Goal: Task Accomplishment & Management: Manage account settings

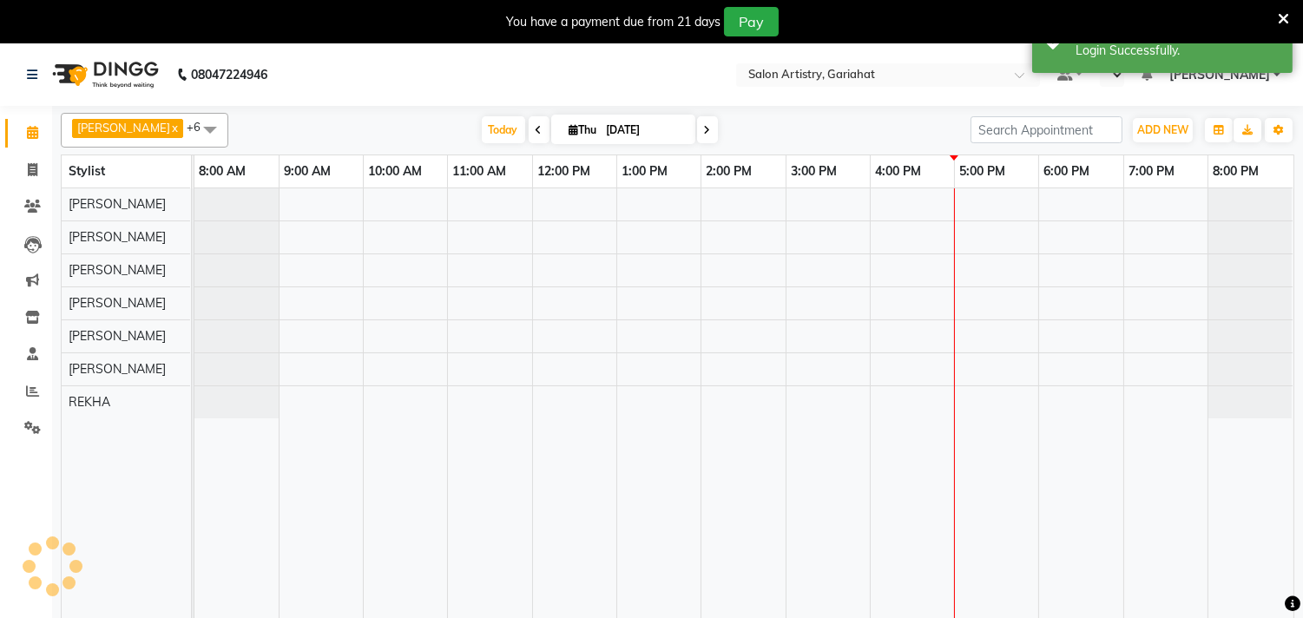
select select "en"
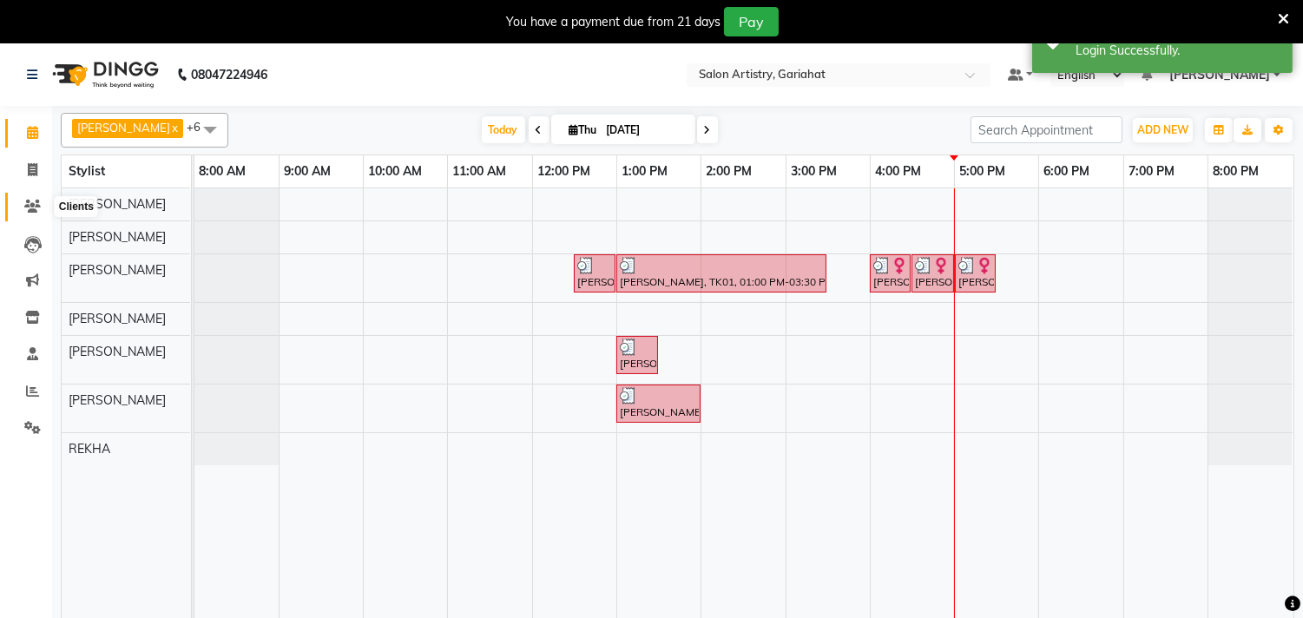
click at [40, 206] on span at bounding box center [32, 207] width 30 height 20
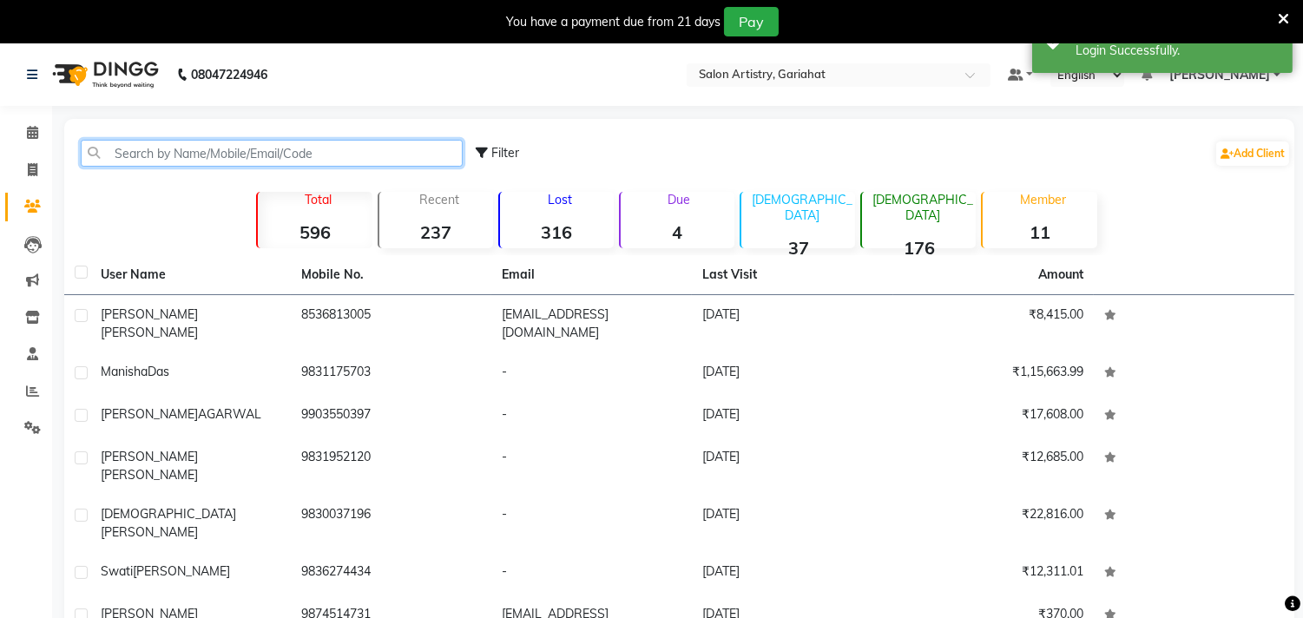
click at [288, 154] on input "text" at bounding box center [272, 153] width 382 height 27
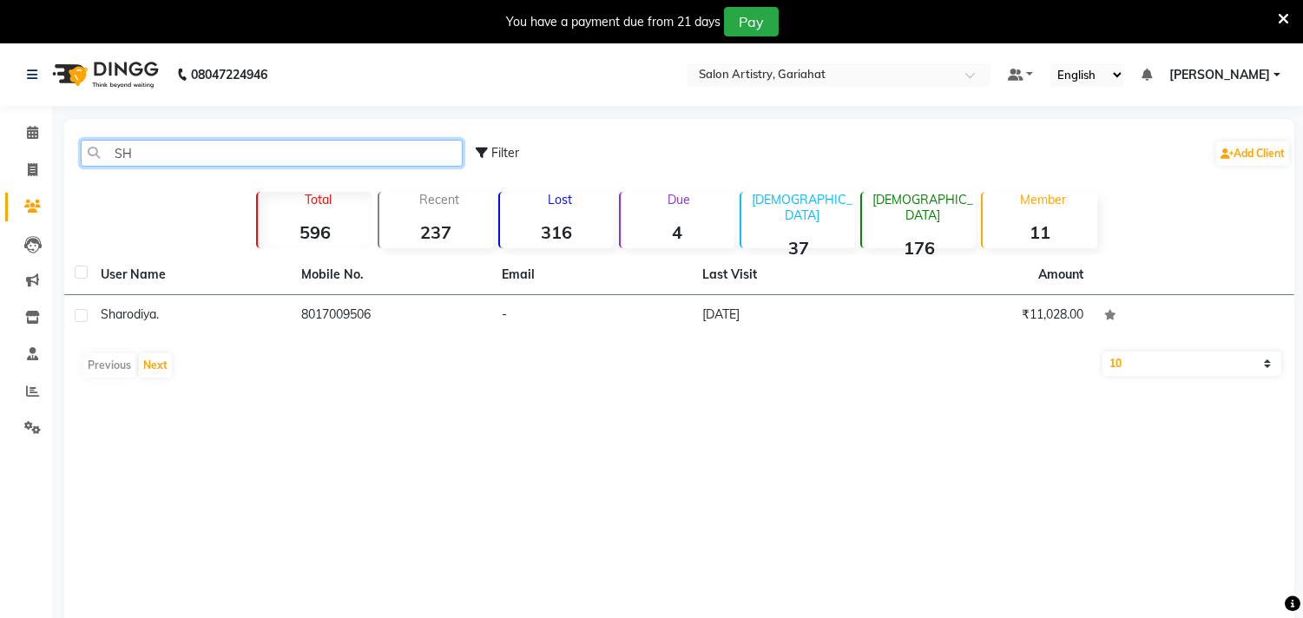
type input "S"
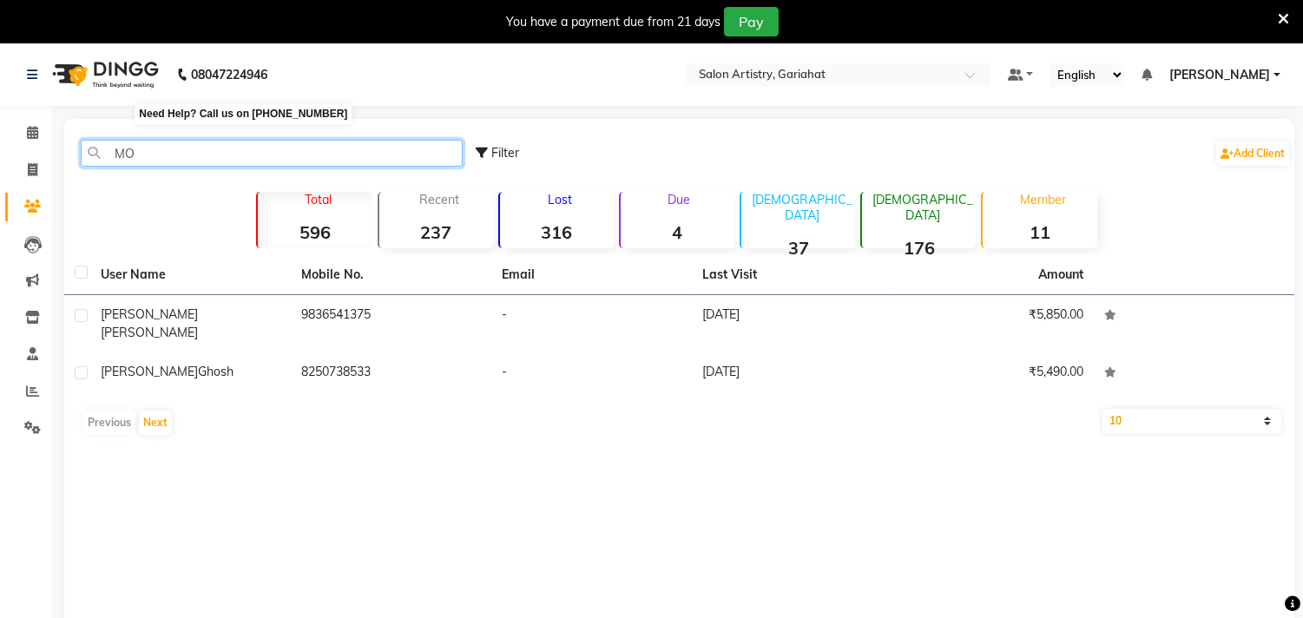
type input "M"
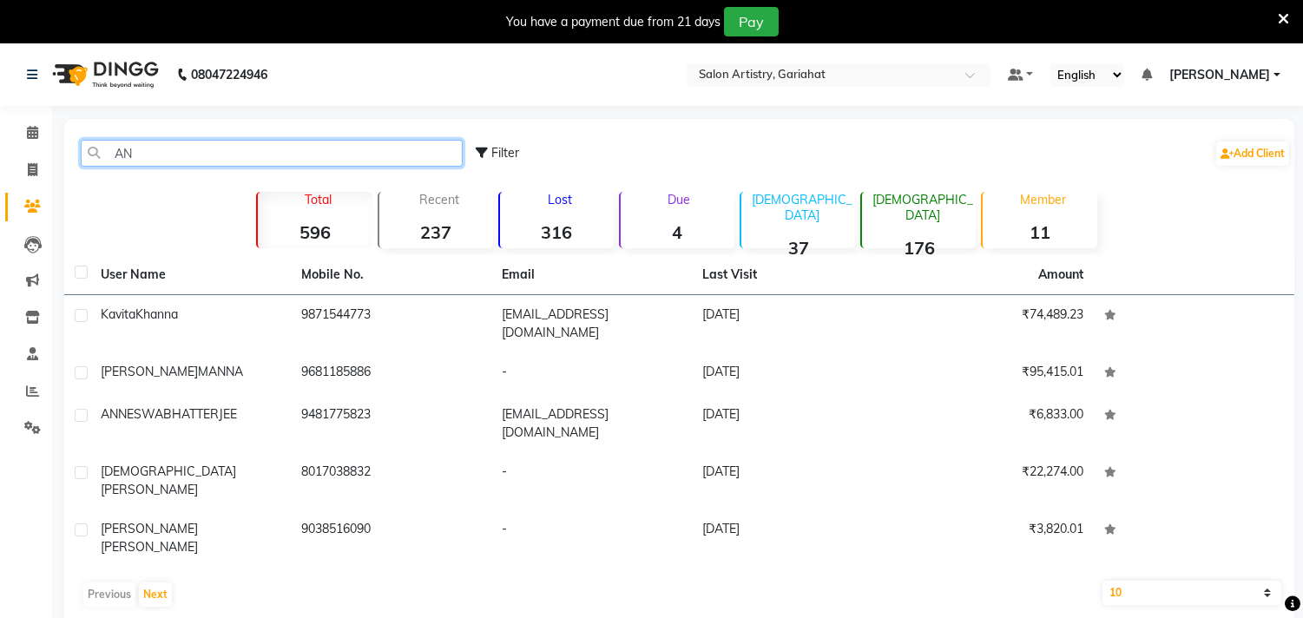
type input "A"
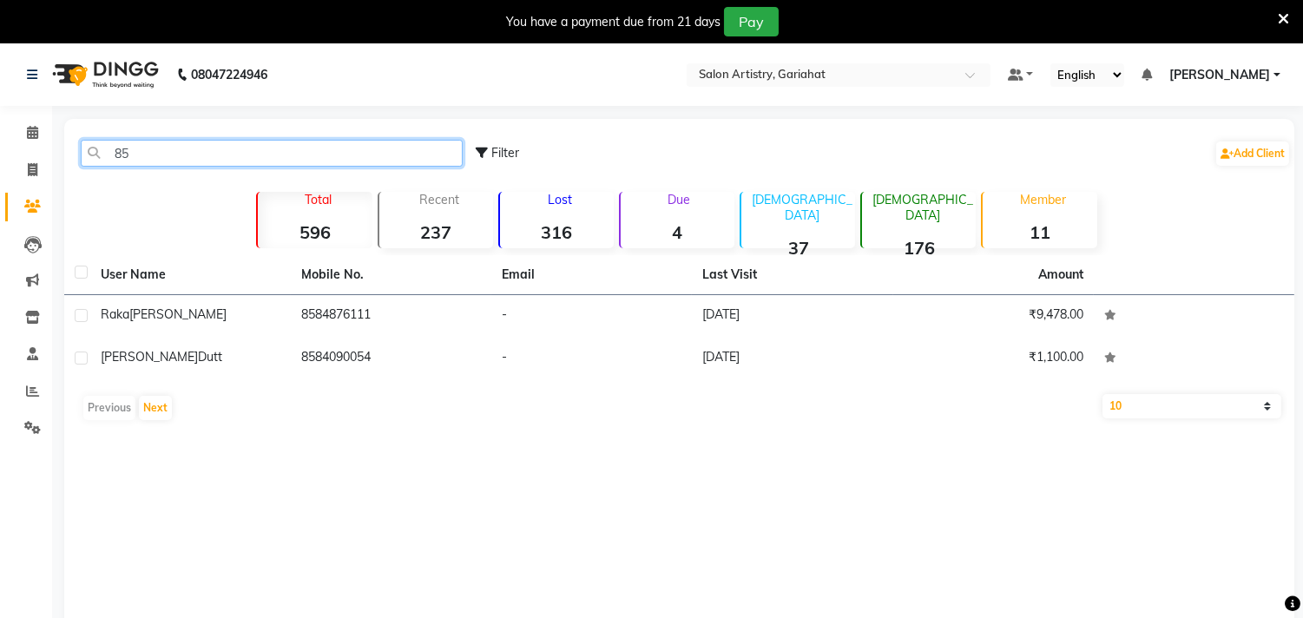
type input "8"
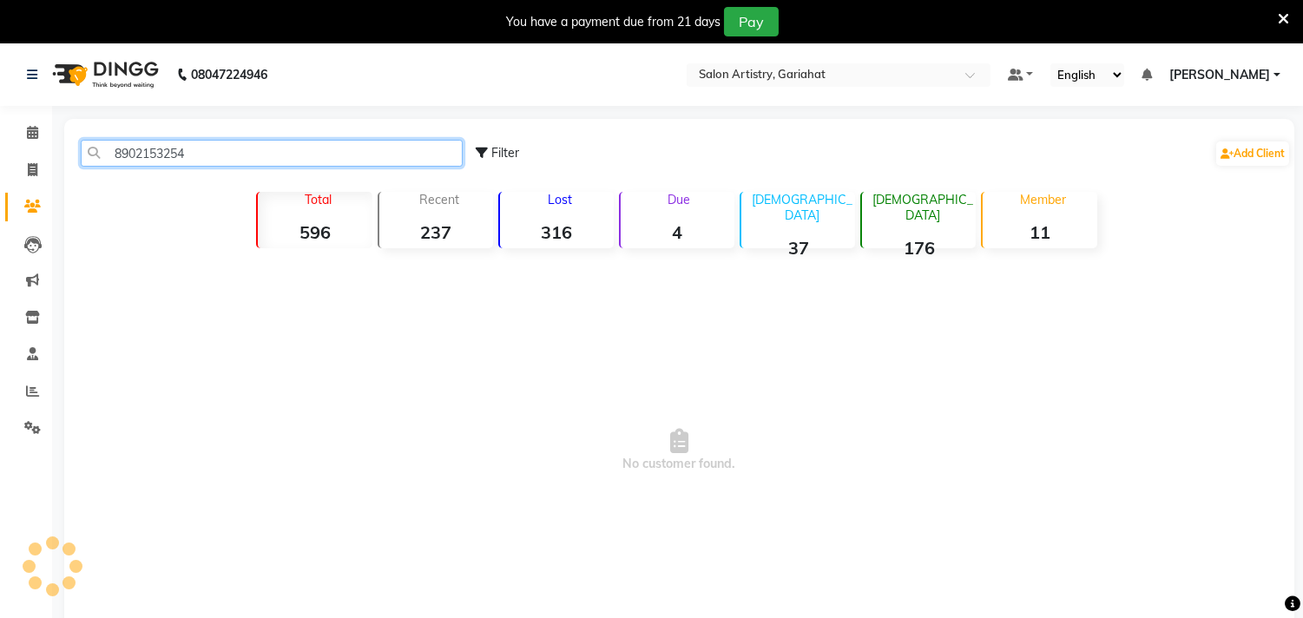
click at [275, 152] on input "8902153254" at bounding box center [272, 153] width 382 height 27
type input "8"
type input "9"
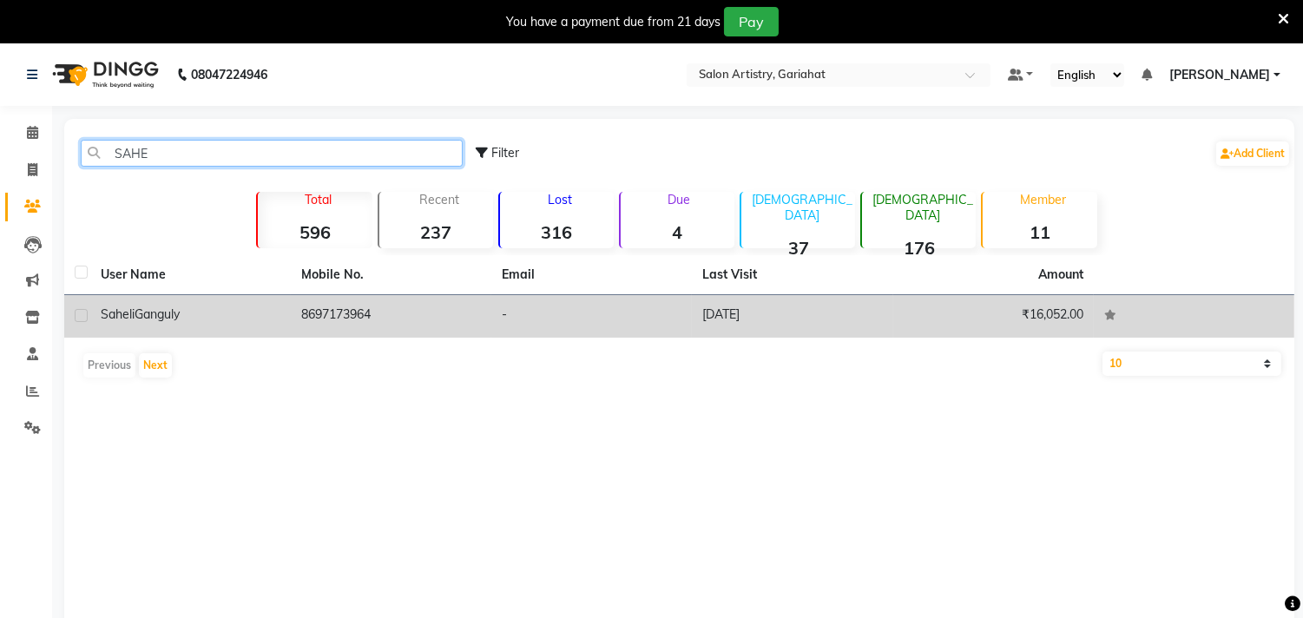
type input "SAHE"
click at [311, 313] on td "8697173964" at bounding box center [391, 316] width 201 height 43
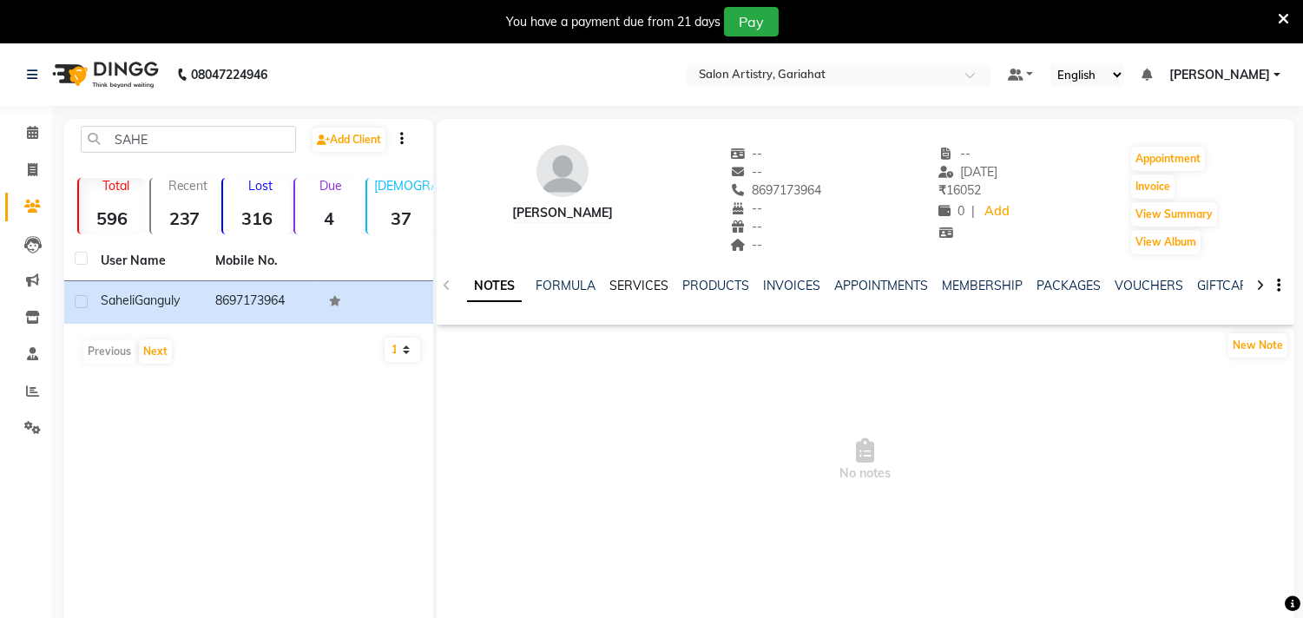
click at [630, 282] on link "SERVICES" at bounding box center [638, 286] width 59 height 16
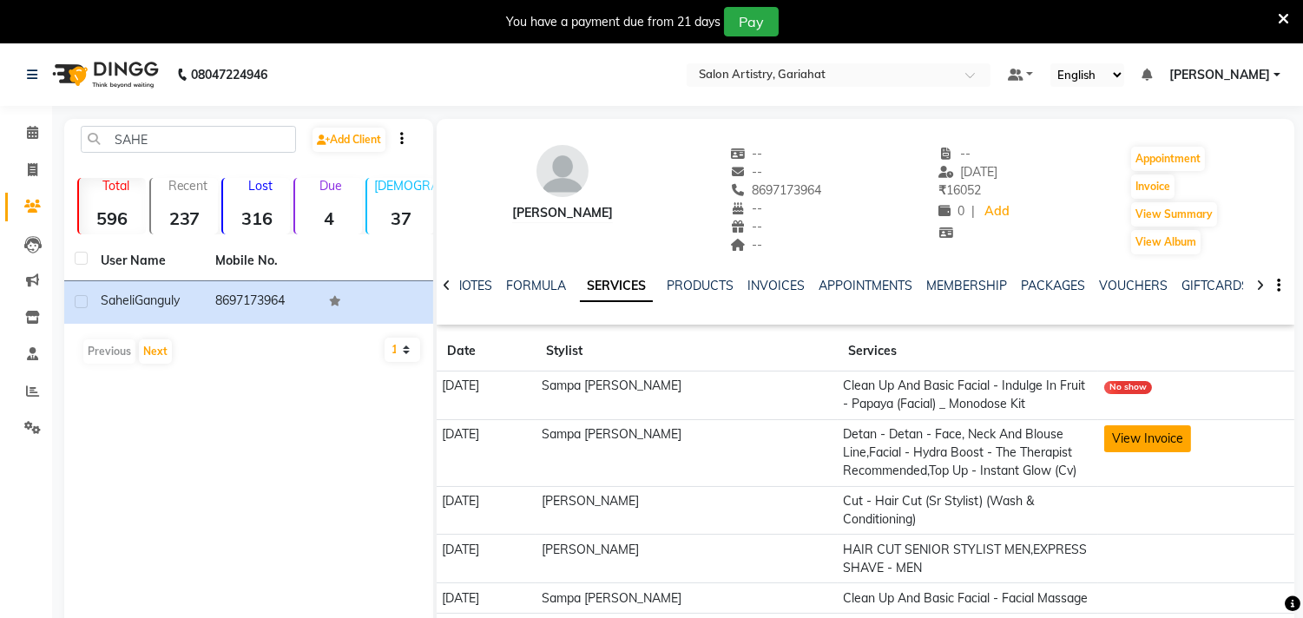
click at [1129, 438] on button "View Invoice" at bounding box center [1147, 438] width 87 height 27
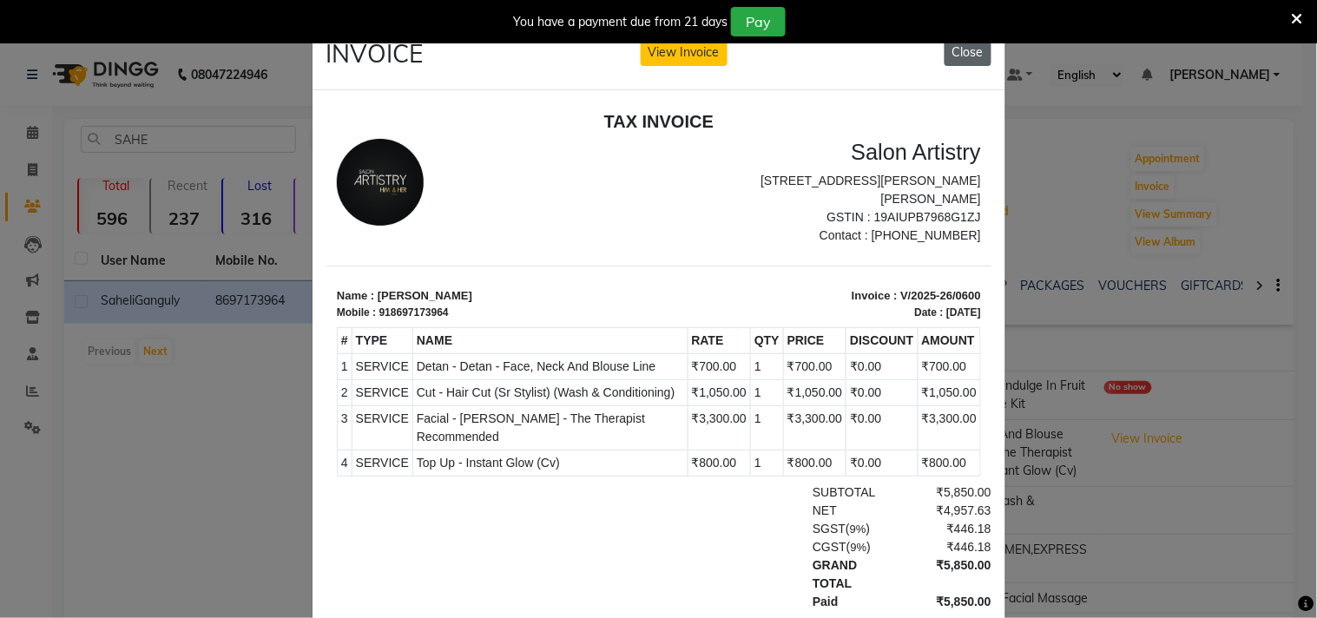
click at [944, 56] on button "Close" at bounding box center [967, 52] width 47 height 27
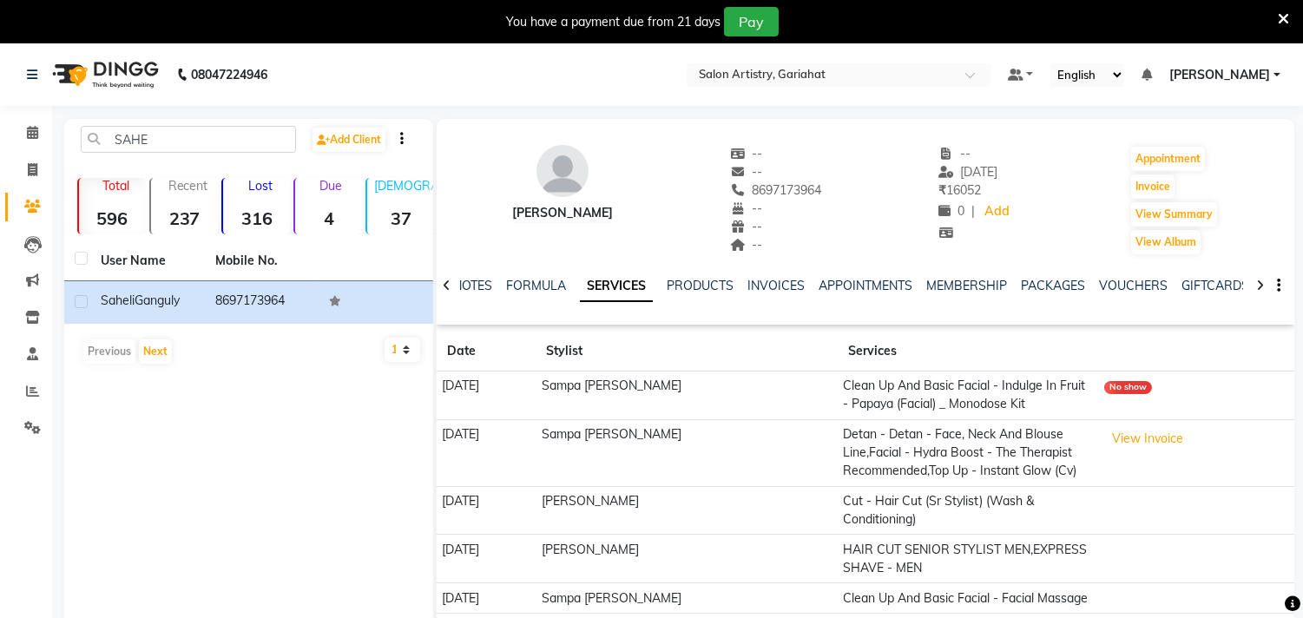
click at [0, 76] on nav "08047224946 Select Location × Salon Artistry, Gariahat Default Panel My Panel E…" at bounding box center [651, 74] width 1303 height 63
click at [24, 136] on span at bounding box center [32, 133] width 30 height 20
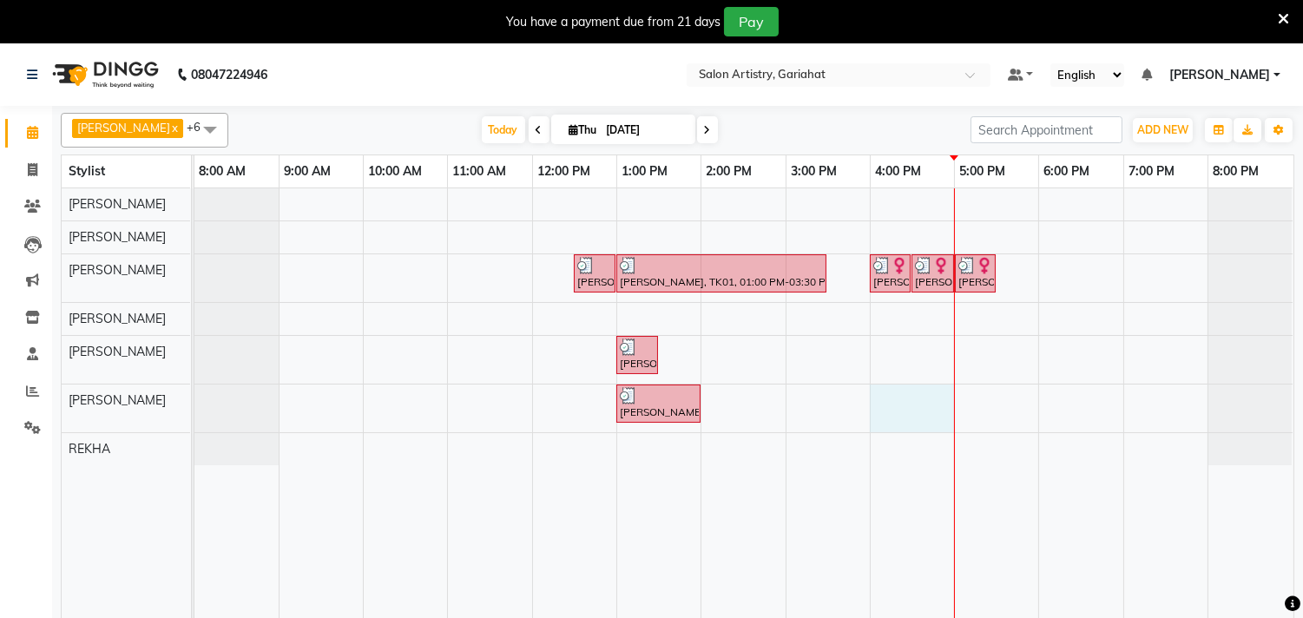
click at [886, 411] on div "[PERSON_NAME], TK01, 12:30 PM-01:00 PM, Waxing - Peel Off Waxing - Sidelocks [P…" at bounding box center [743, 413] width 1099 height 451
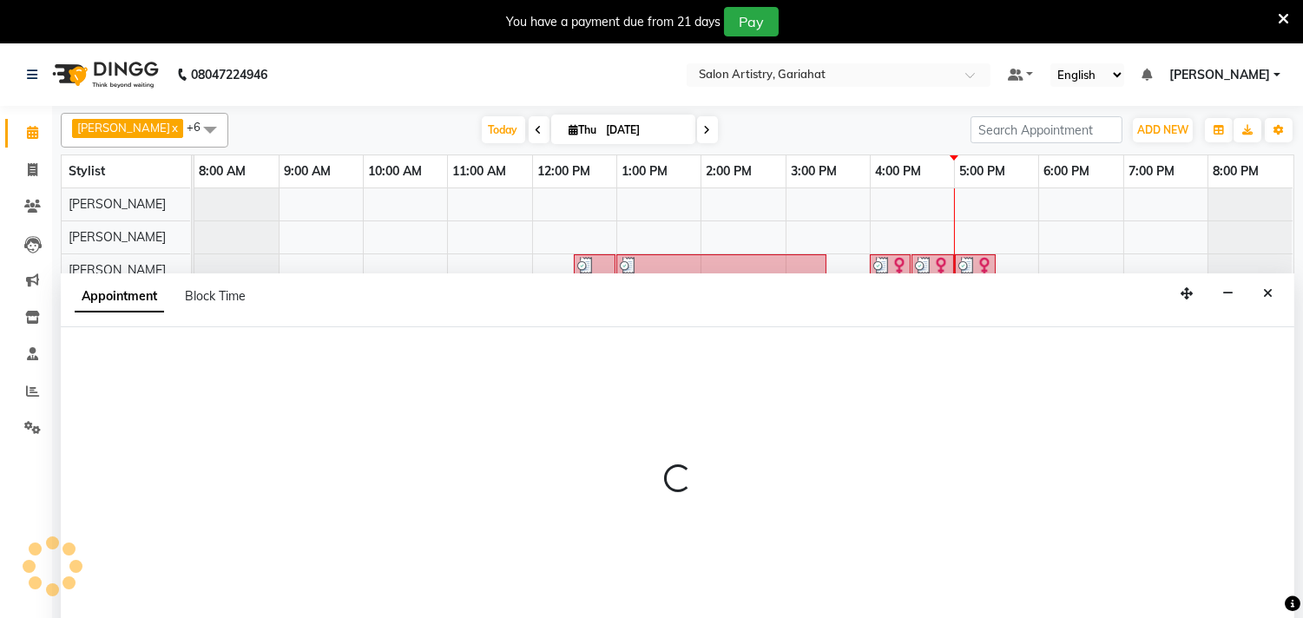
scroll to position [43, 0]
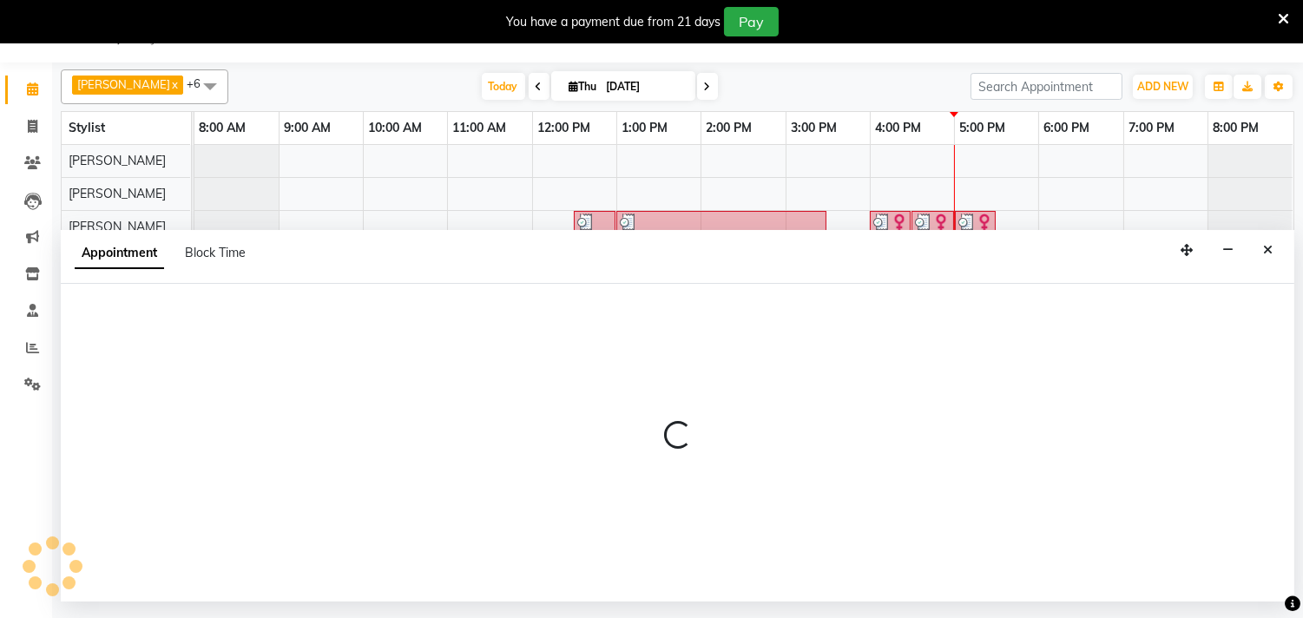
select select "88921"
select select "960"
select select "tentative"
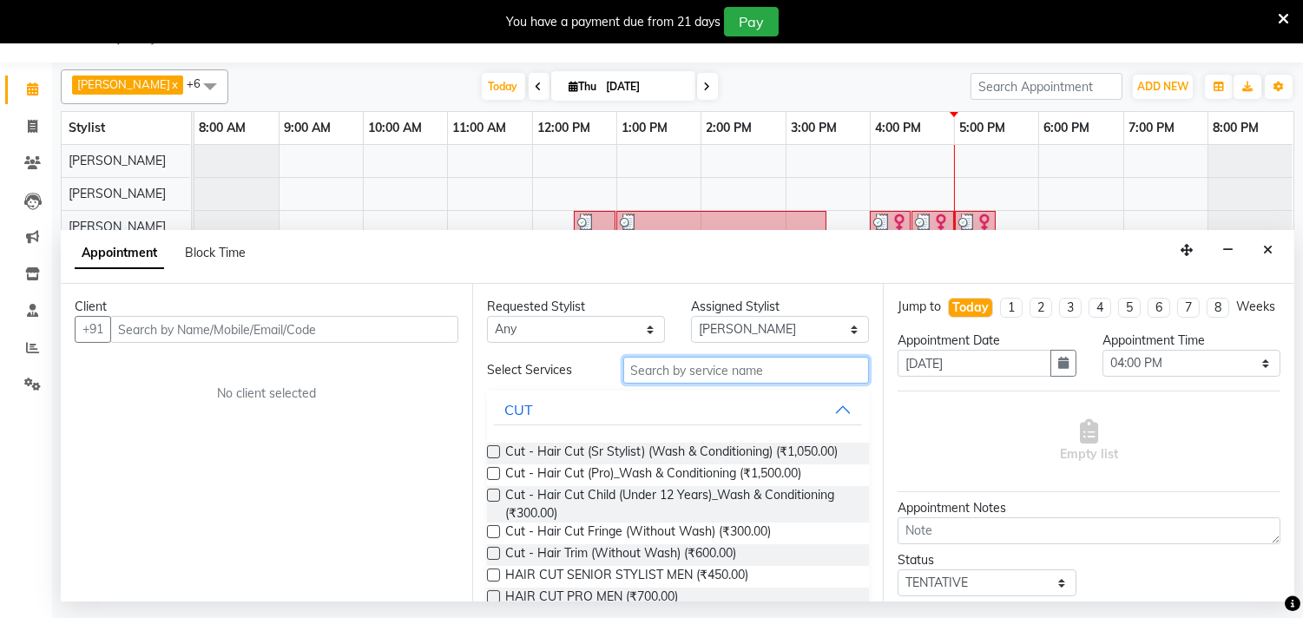
click at [657, 371] on input "text" at bounding box center [746, 370] width 247 height 27
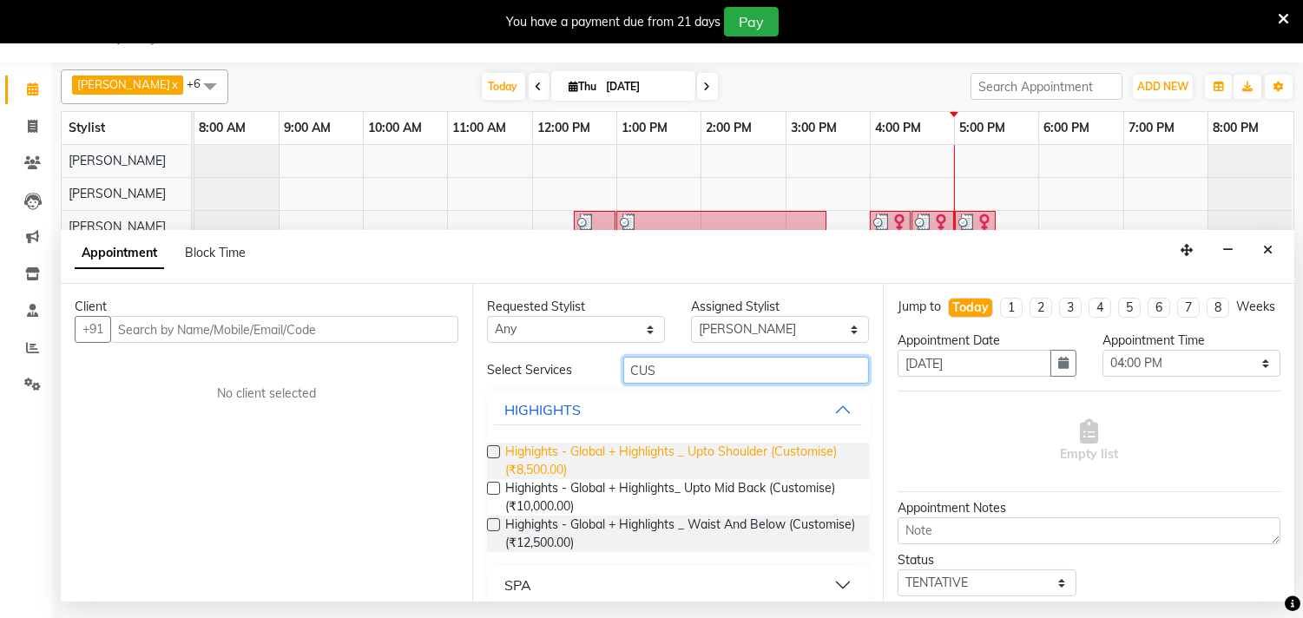
scroll to position [55, 0]
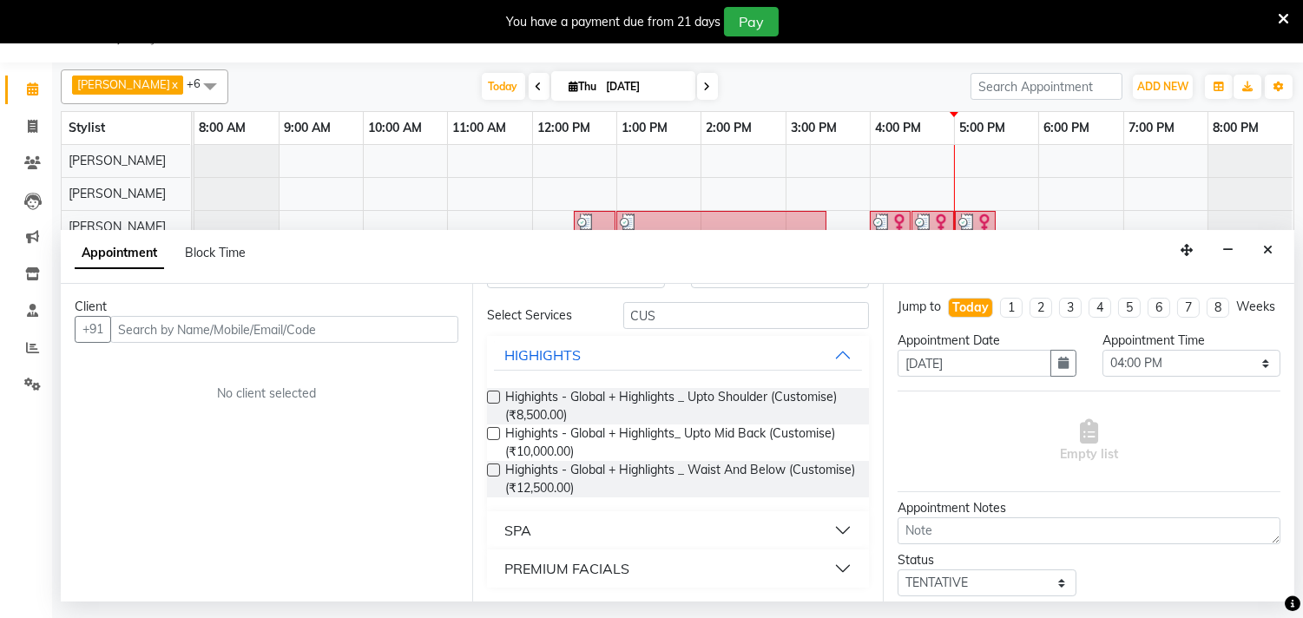
click at [695, 518] on button "SPA" at bounding box center [678, 530] width 369 height 31
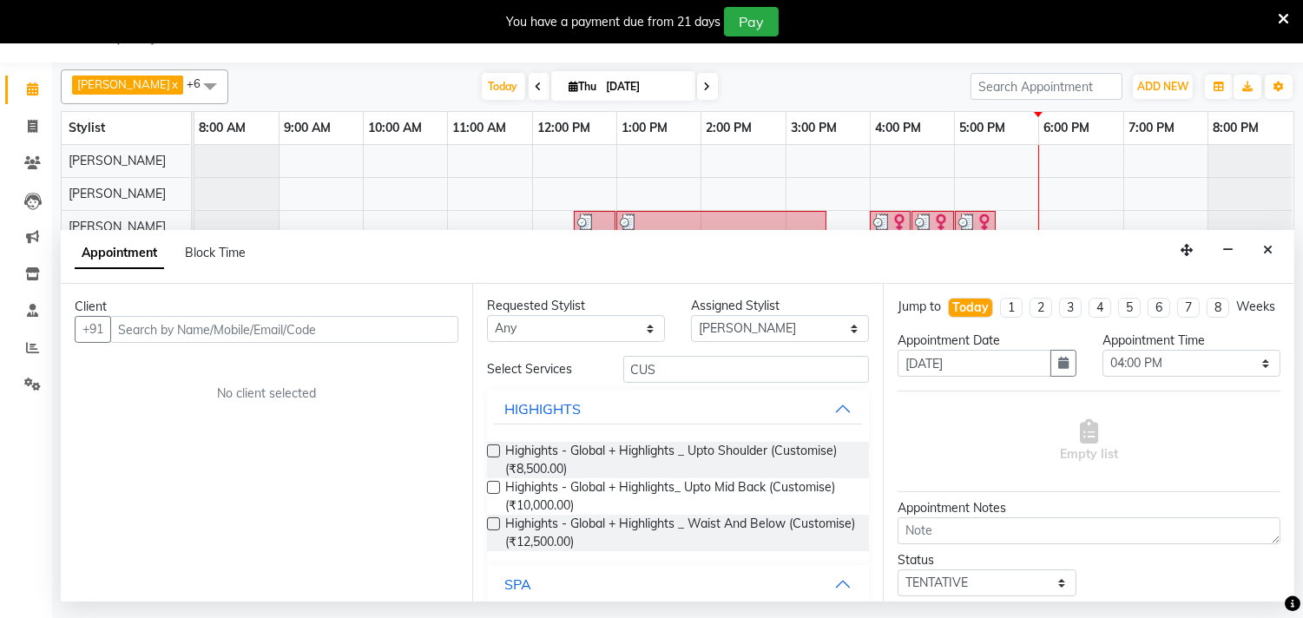
scroll to position [0, 0]
click at [671, 370] on input "CUS" at bounding box center [746, 370] width 247 height 27
type input "C"
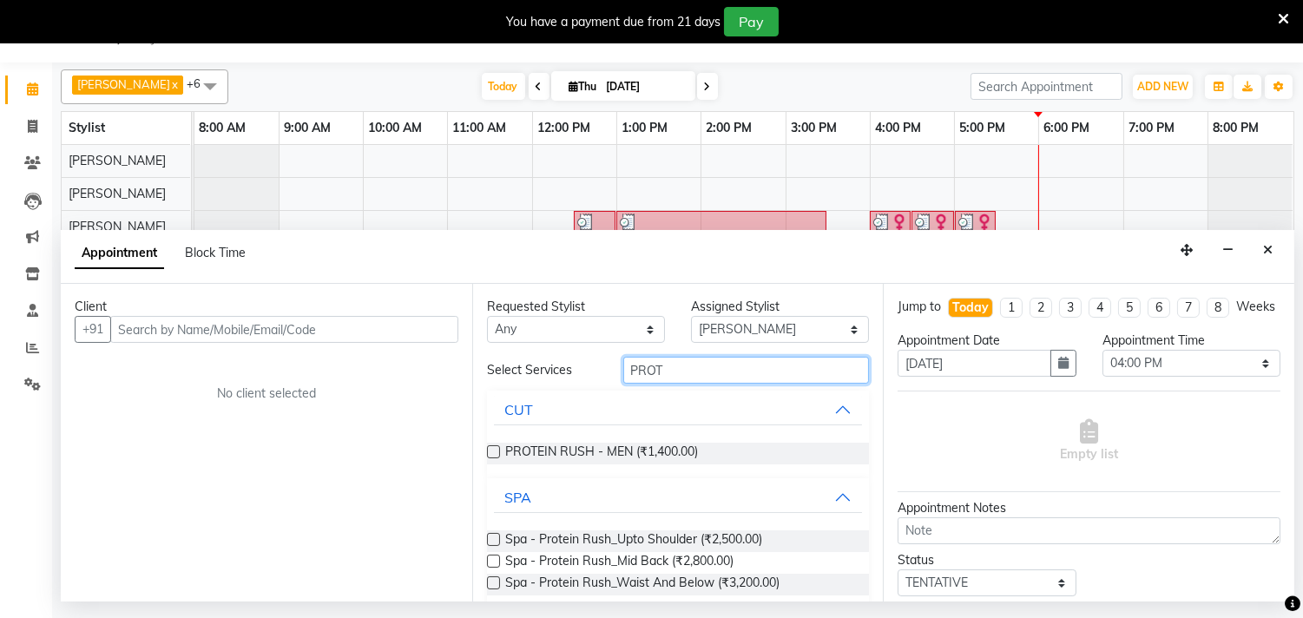
type input "PROT"
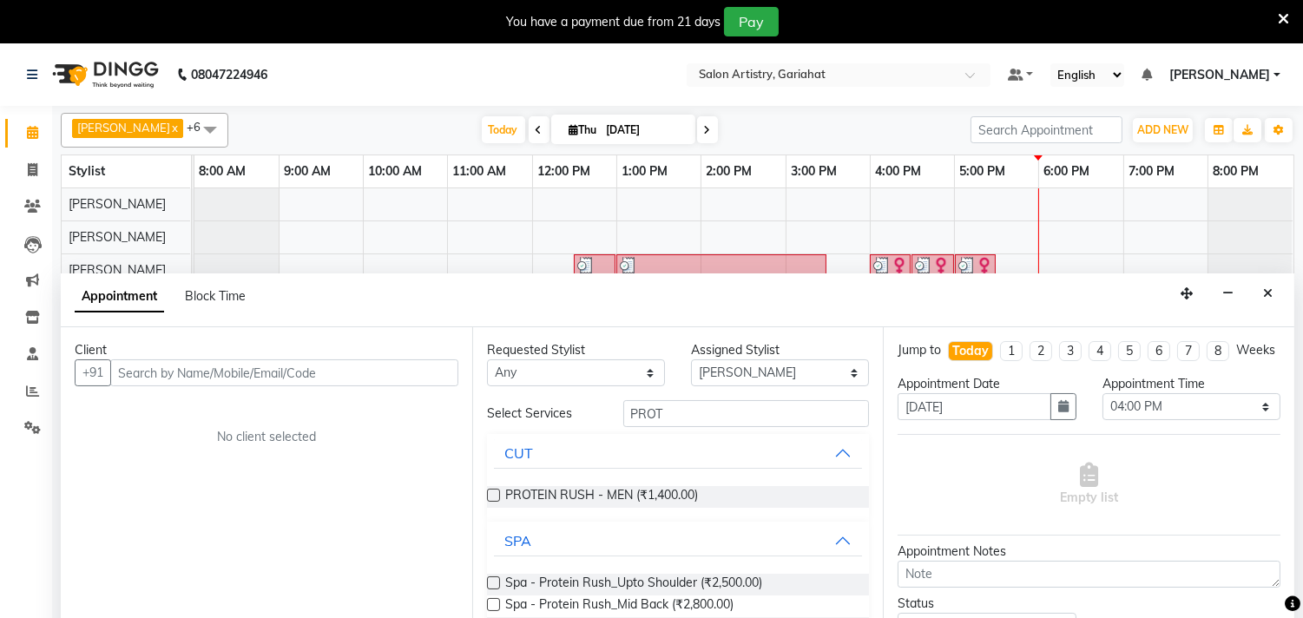
click at [1241, 72] on span "[PERSON_NAME]" at bounding box center [1219, 75] width 101 height 18
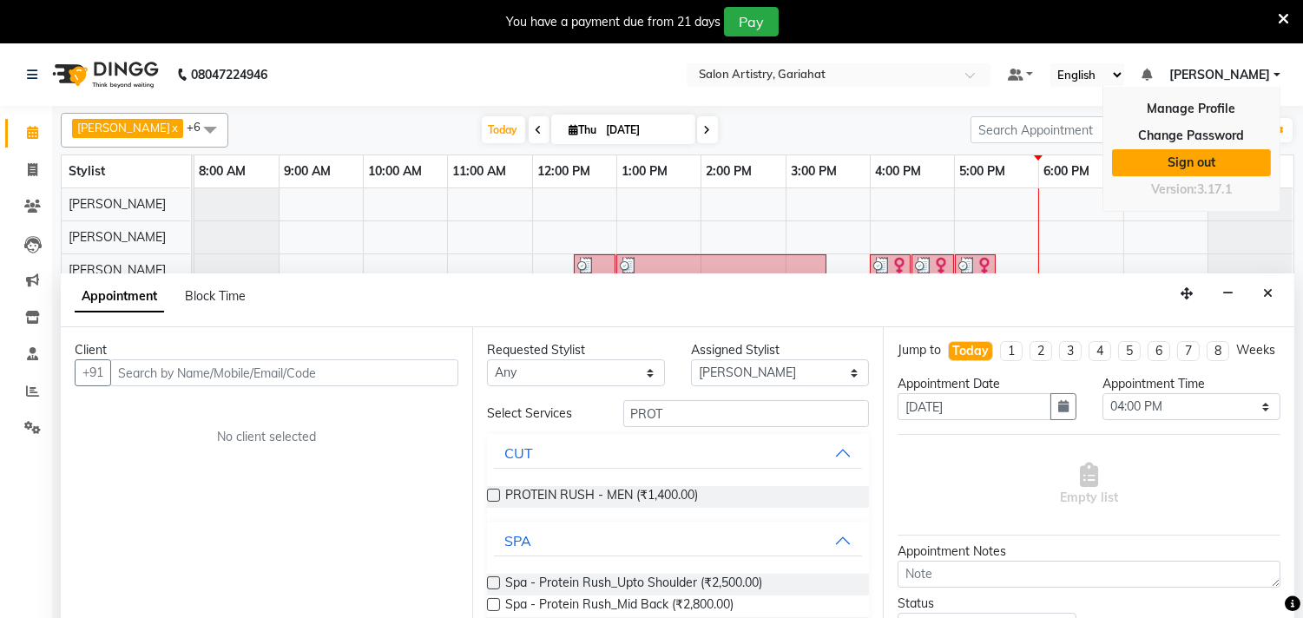
click at [1200, 163] on link "Sign out" at bounding box center [1191, 162] width 159 height 27
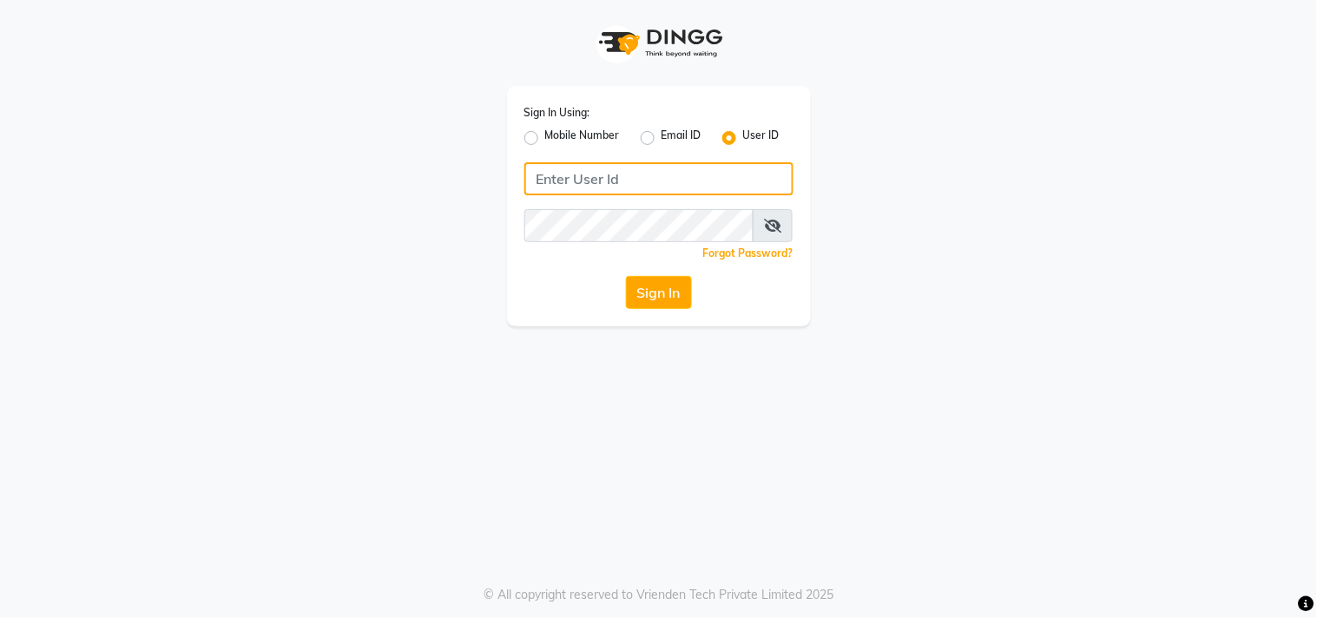
click at [635, 185] on input "Username" at bounding box center [658, 178] width 269 height 33
type input "A"
type input "artistry123"
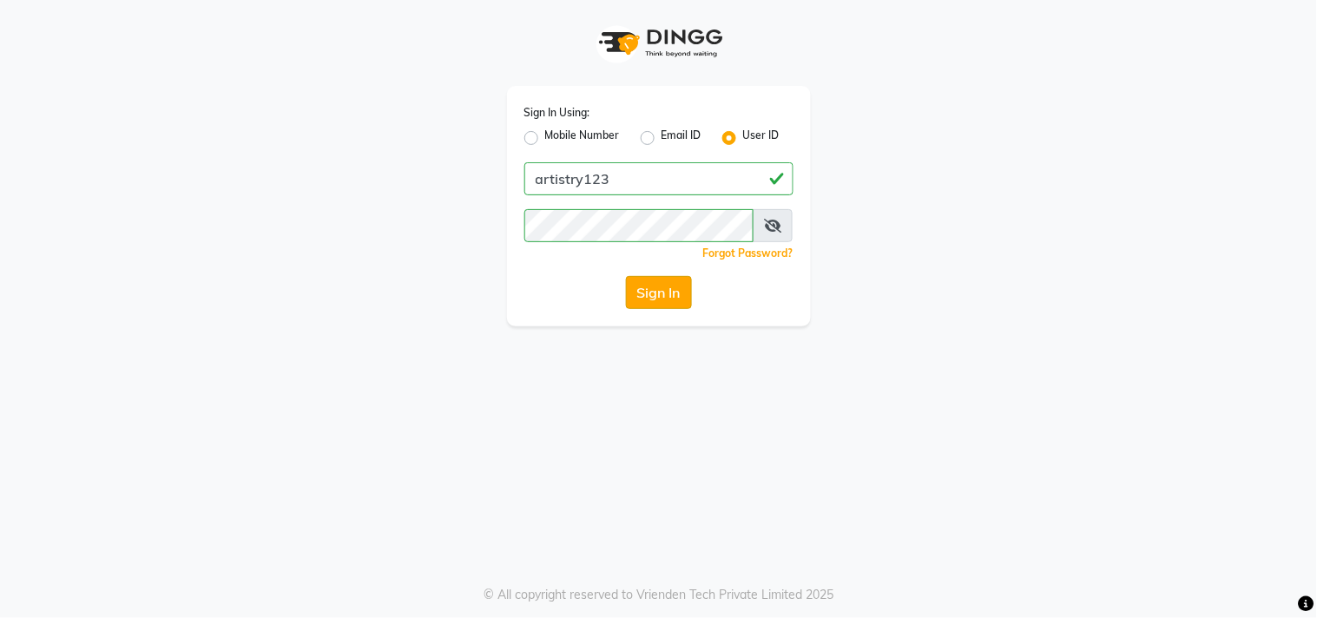
click at [653, 298] on button "Sign In" at bounding box center [659, 292] width 66 height 33
